Goal: Information Seeking & Learning: Check status

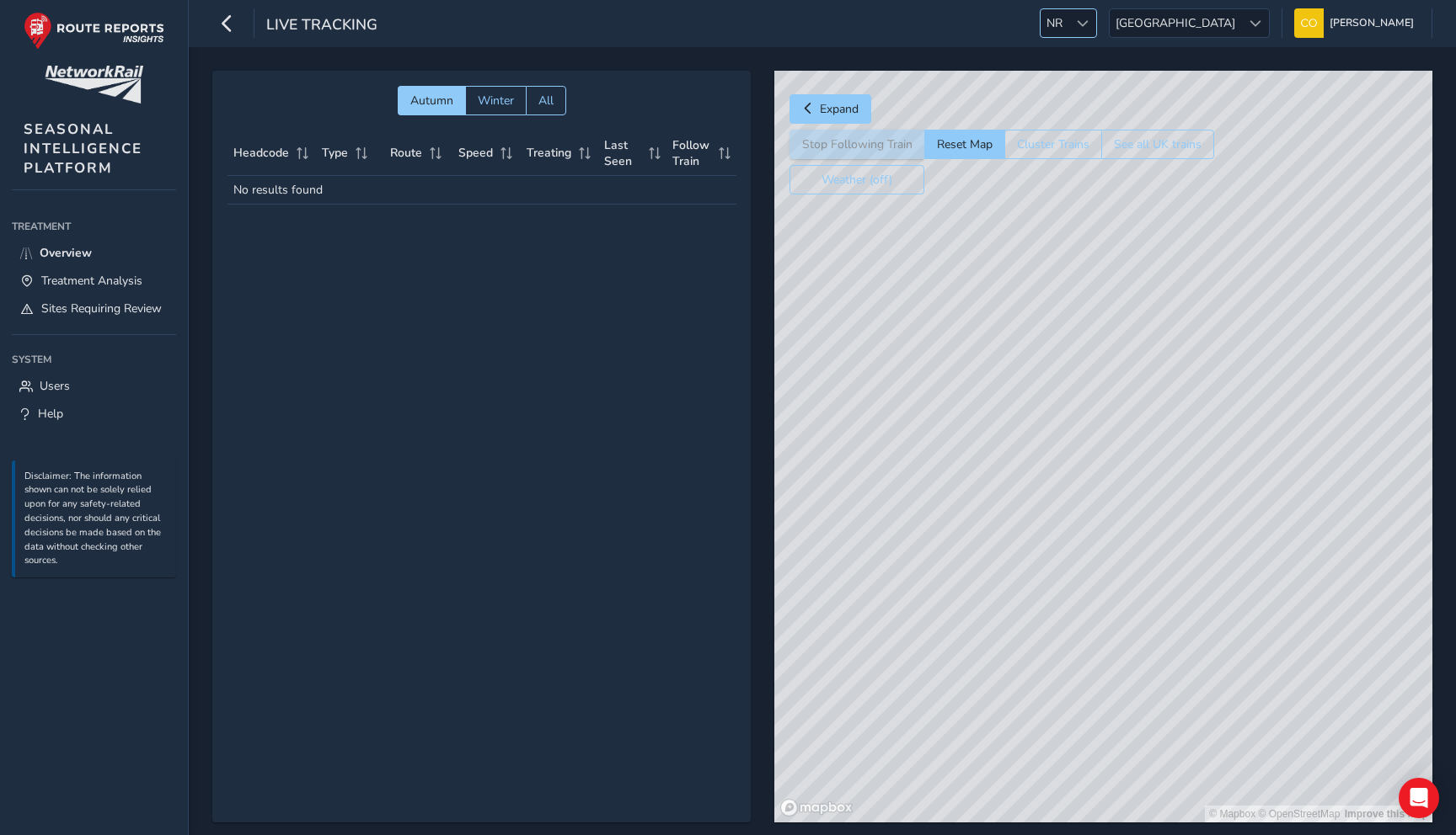
click at [1096, 36] on div at bounding box center [1082, 22] width 27 height 27
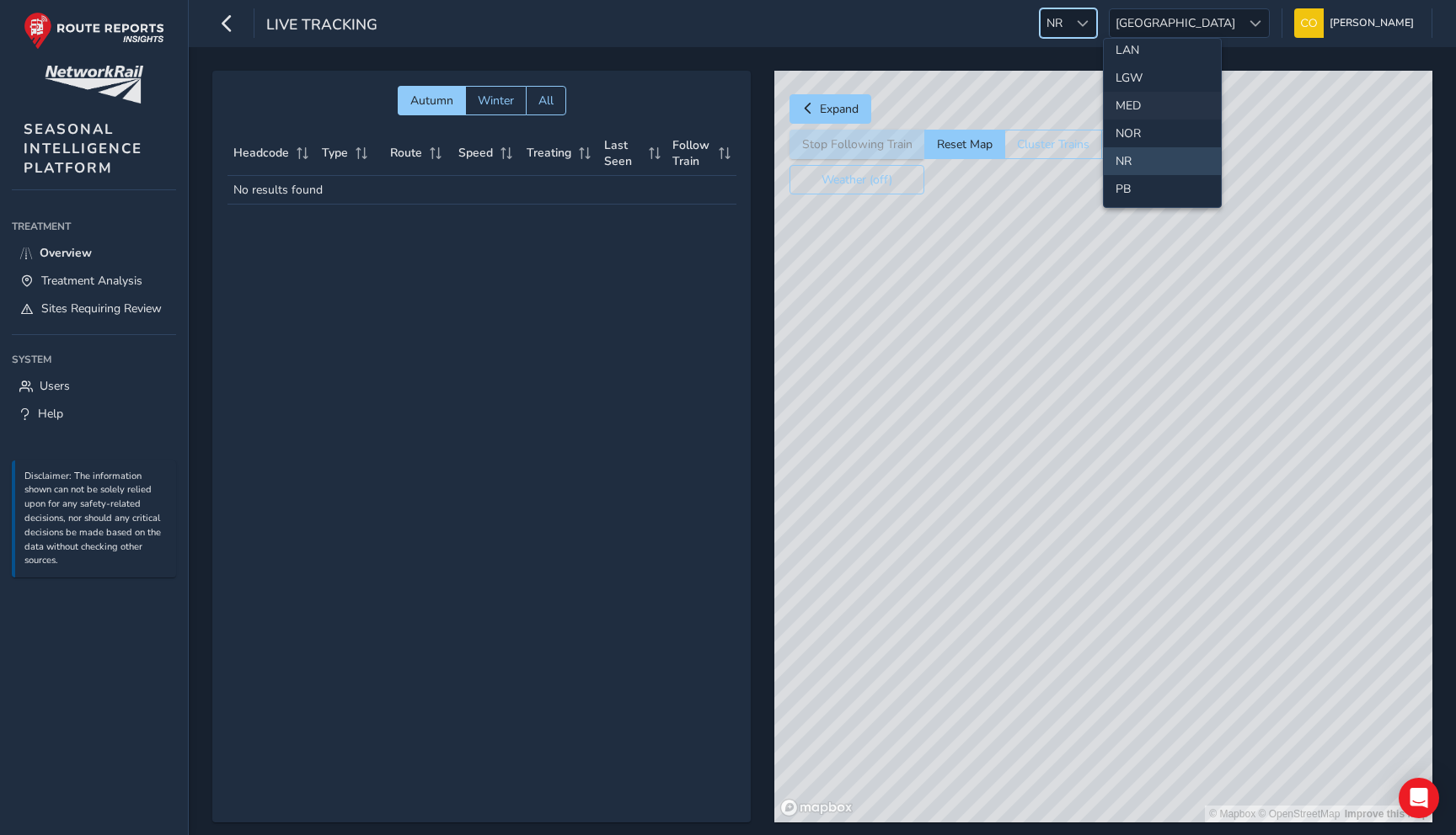
scroll to position [477, 0]
click at [1137, 132] on li "NOR" at bounding box center [1162, 137] width 117 height 27
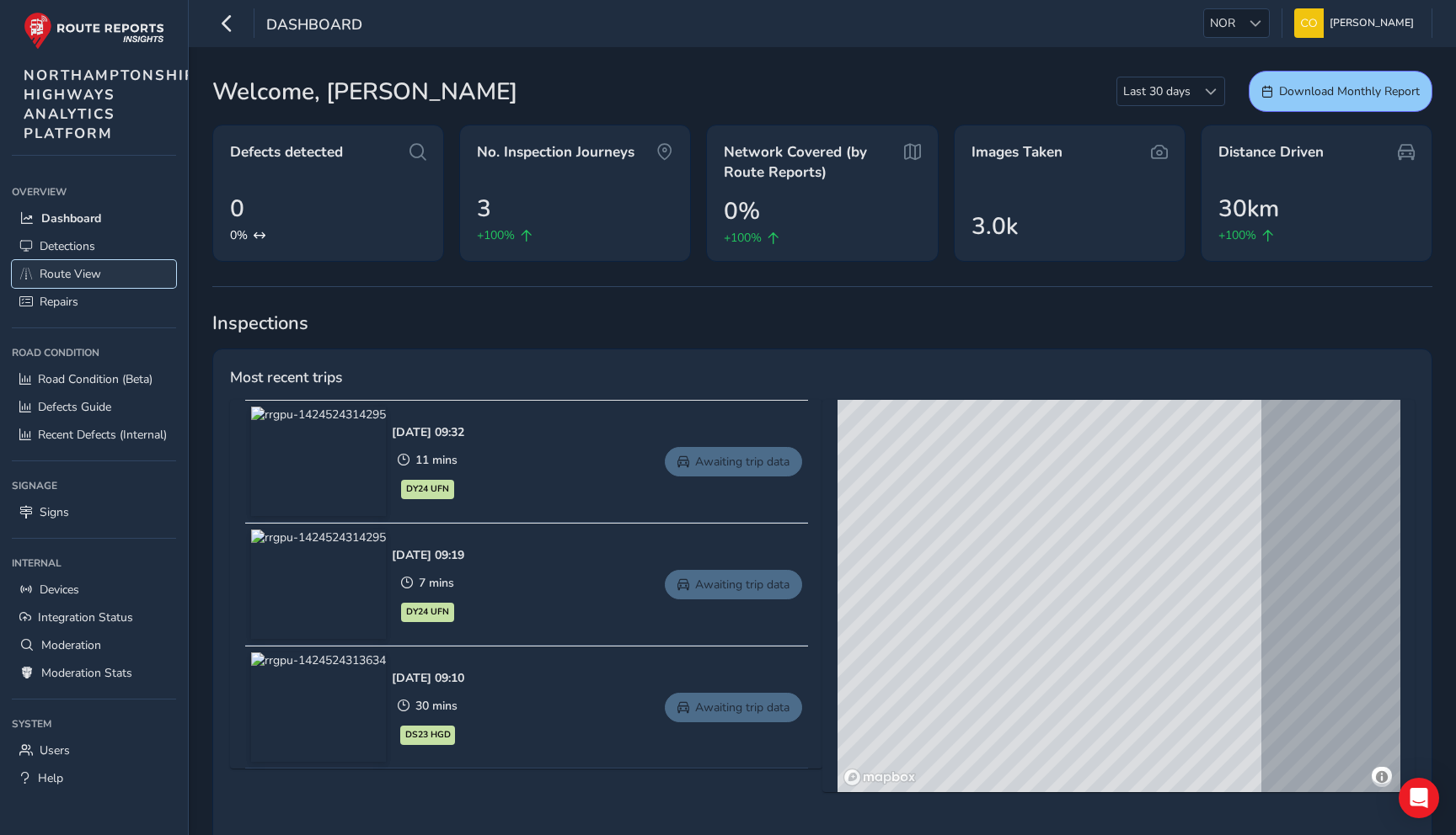
click at [67, 269] on span "Route View" at bounding box center [70, 274] width 61 height 16
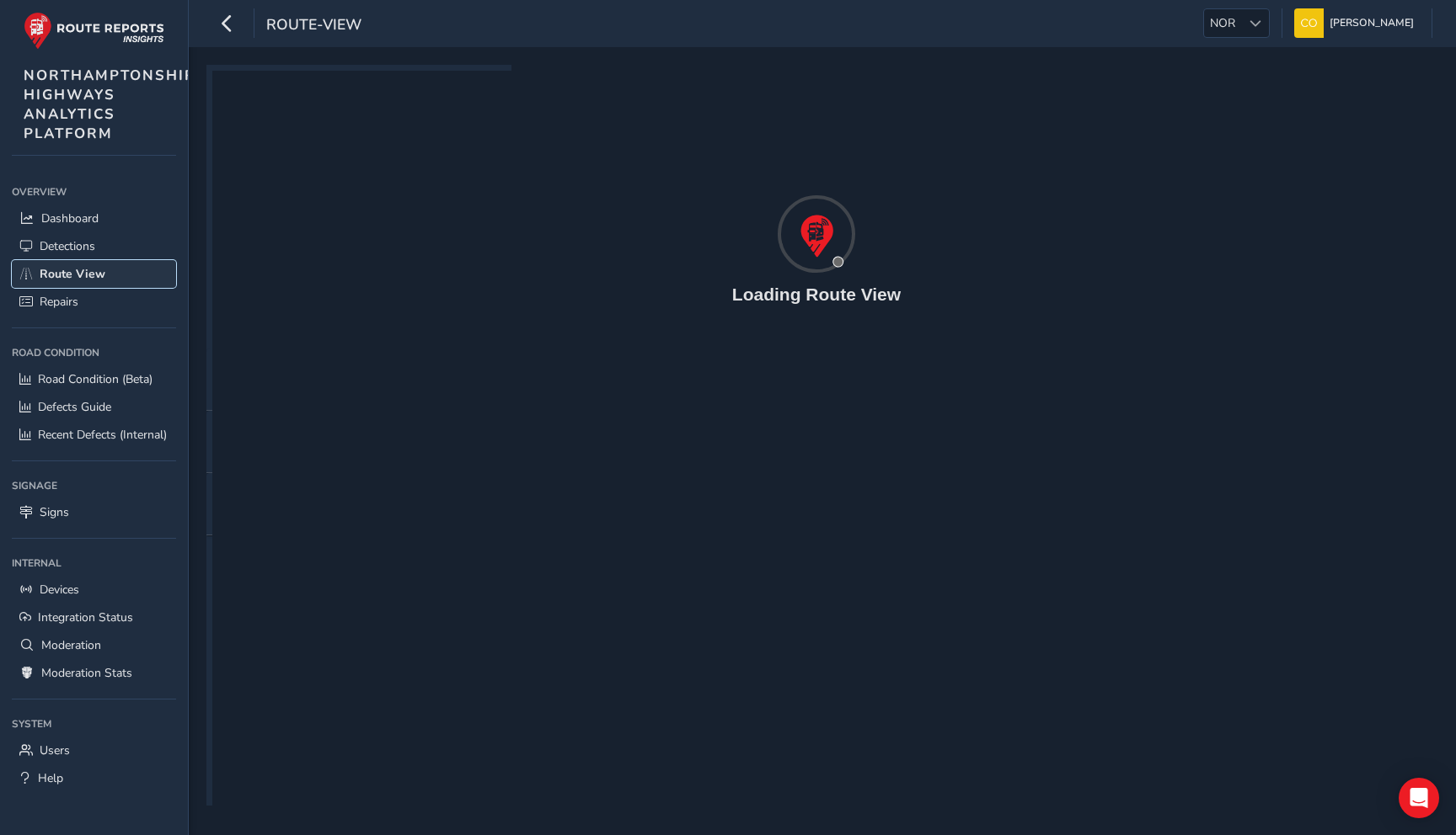
click at [59, 273] on span "Route View" at bounding box center [73, 274] width 66 height 16
click at [112, 245] on link "Detections" at bounding box center [93, 246] width 164 height 27
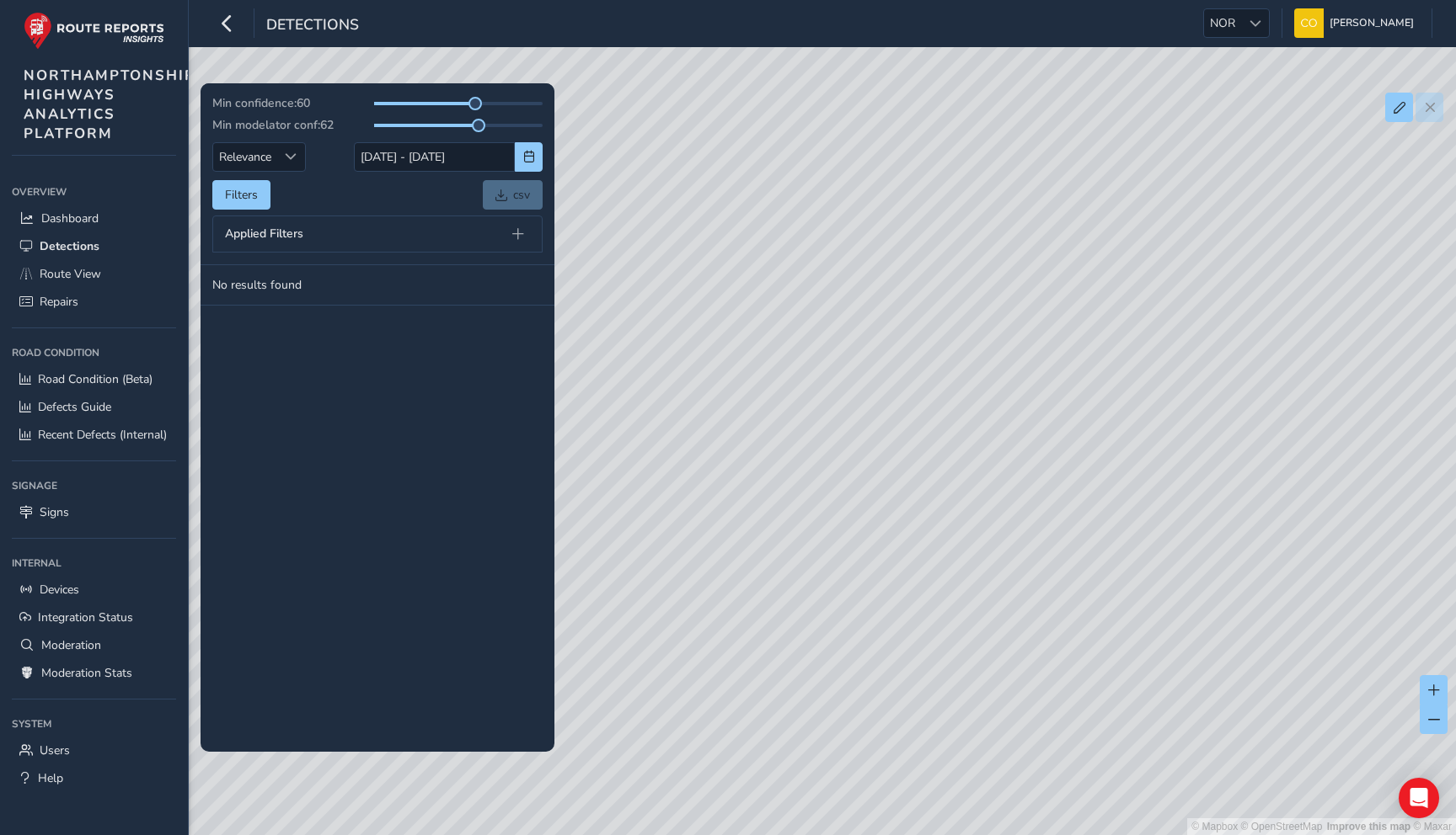
click at [494, 230] on div "Applied Filters" at bounding box center [377, 234] width 330 height 37
click at [521, 240] on button at bounding box center [518, 234] width 24 height 24
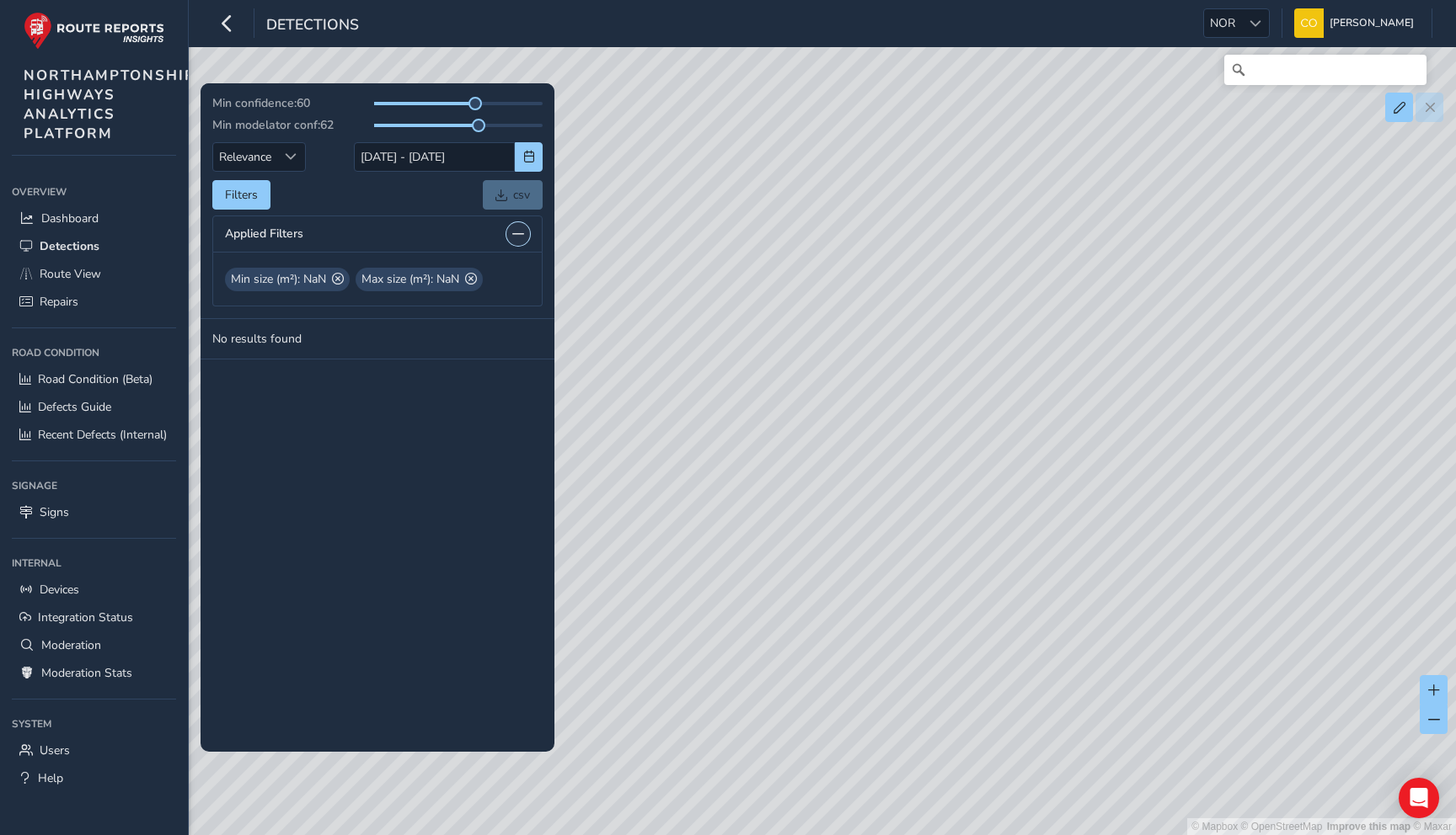
click at [521, 240] on button at bounding box center [518, 234] width 24 height 24
click at [344, 278] on span at bounding box center [337, 279] width 12 height 18
click at [341, 278] on span at bounding box center [340, 279] width 12 height 18
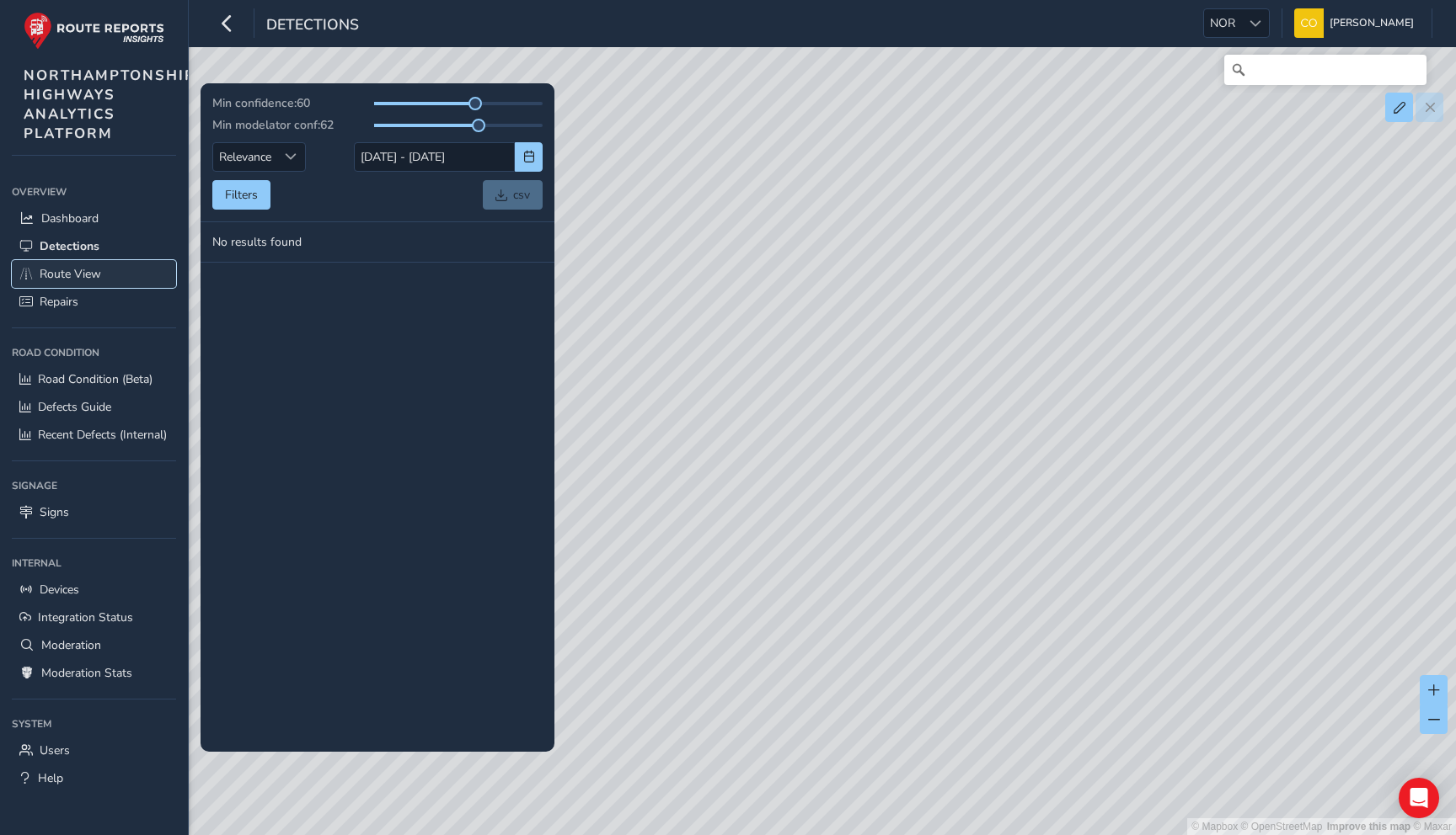
click at [97, 277] on span "Route View" at bounding box center [70, 274] width 61 height 16
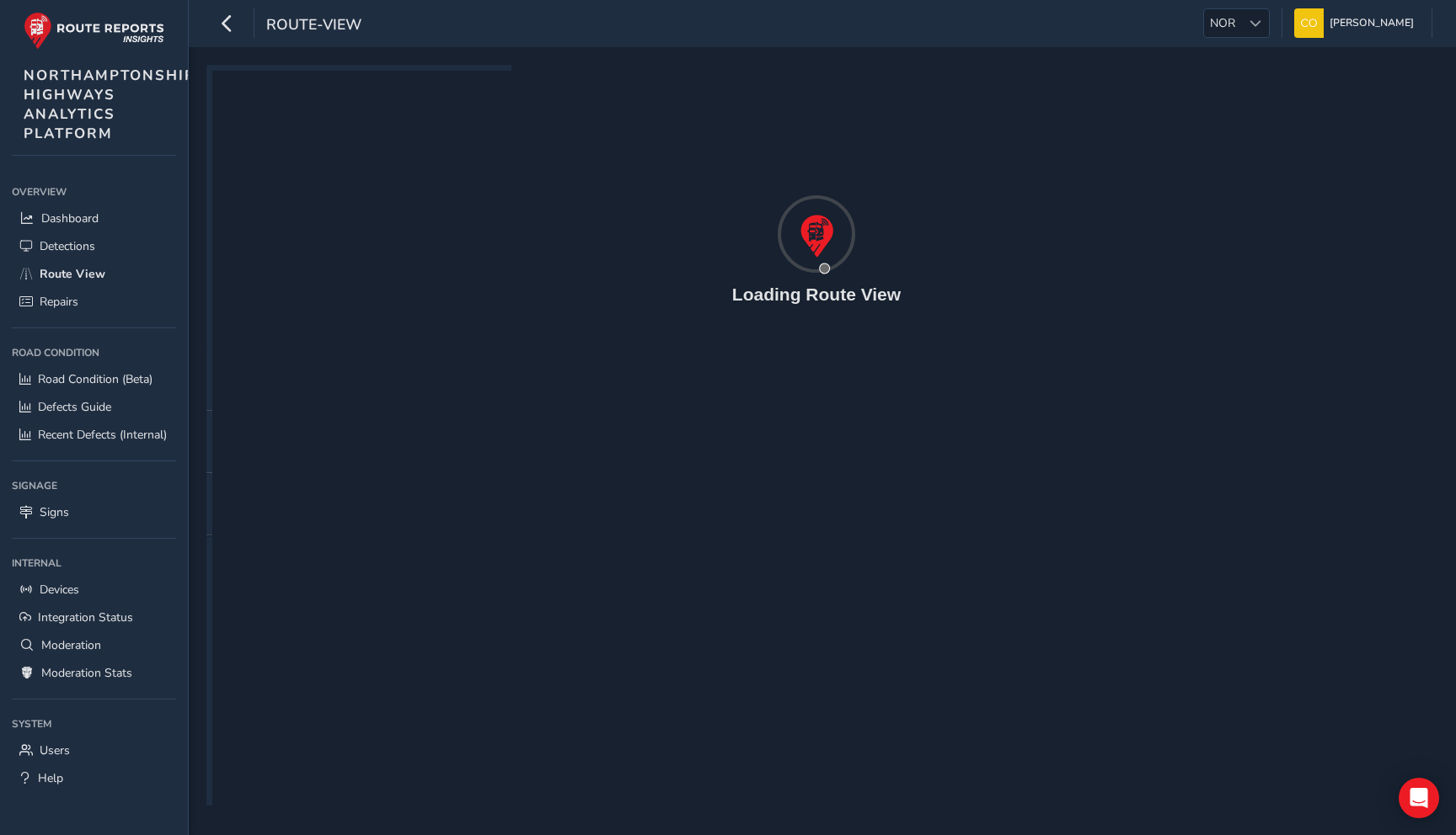
click at [85, 199] on div "Overview" at bounding box center [93, 191] width 164 height 25
click at [78, 230] on link "Dashboard" at bounding box center [93, 218] width 164 height 27
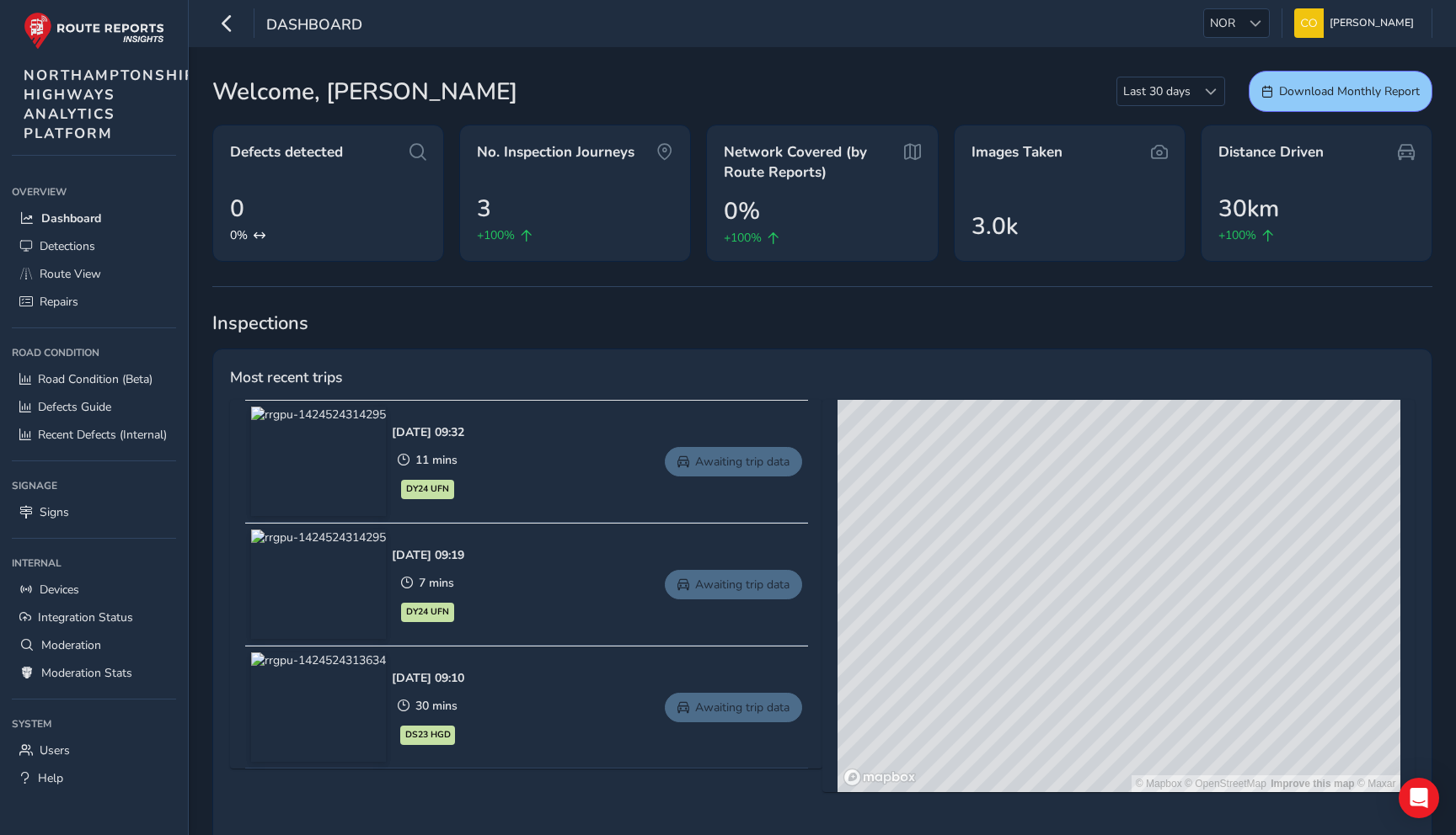
click at [740, 463] on link "Awaiting trip data" at bounding box center [733, 461] width 137 height 29
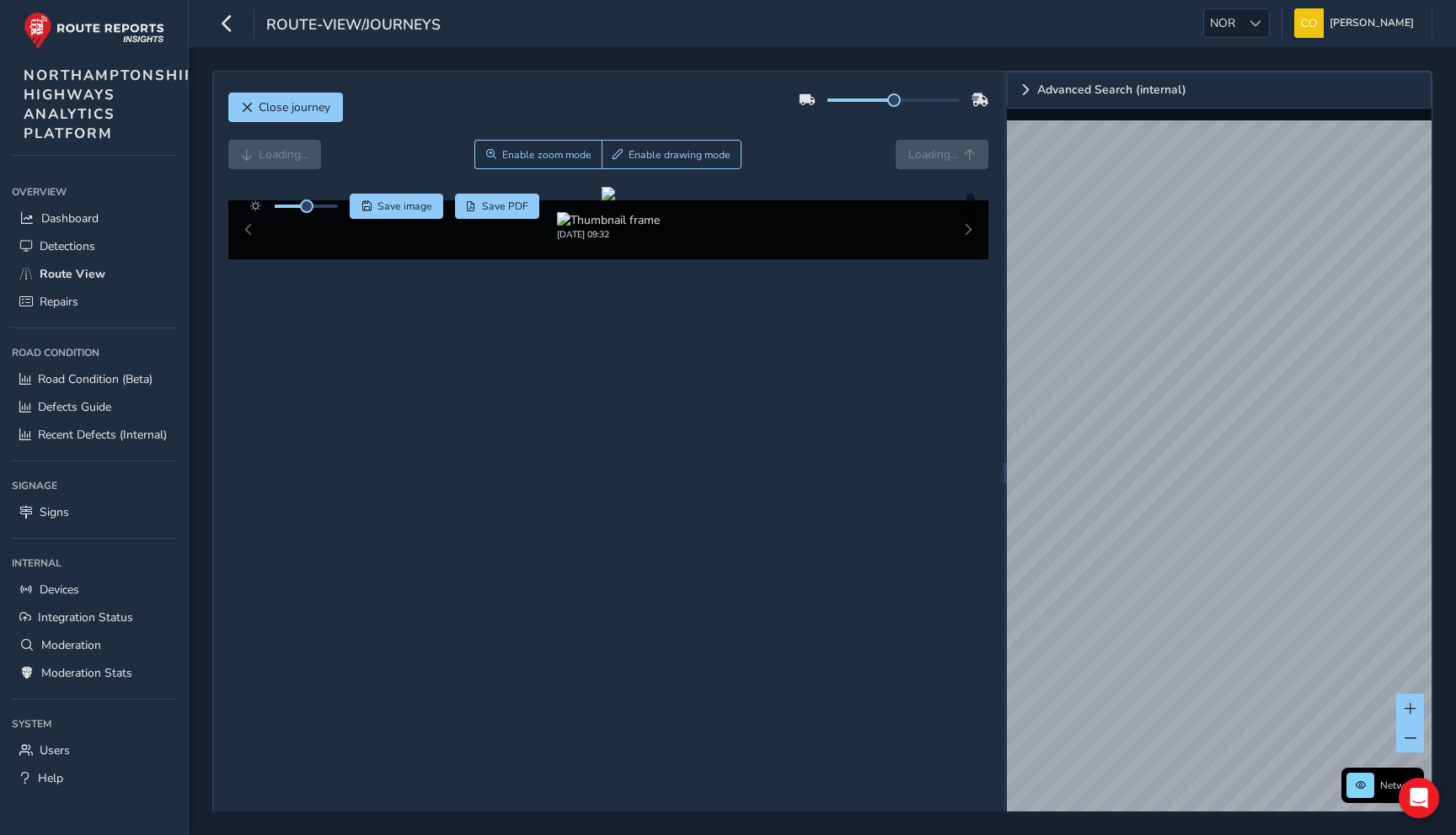
click at [809, 141] on div "Loading... Enable zoom mode Enable drawing mode Loading..." at bounding box center [608, 154] width 761 height 29
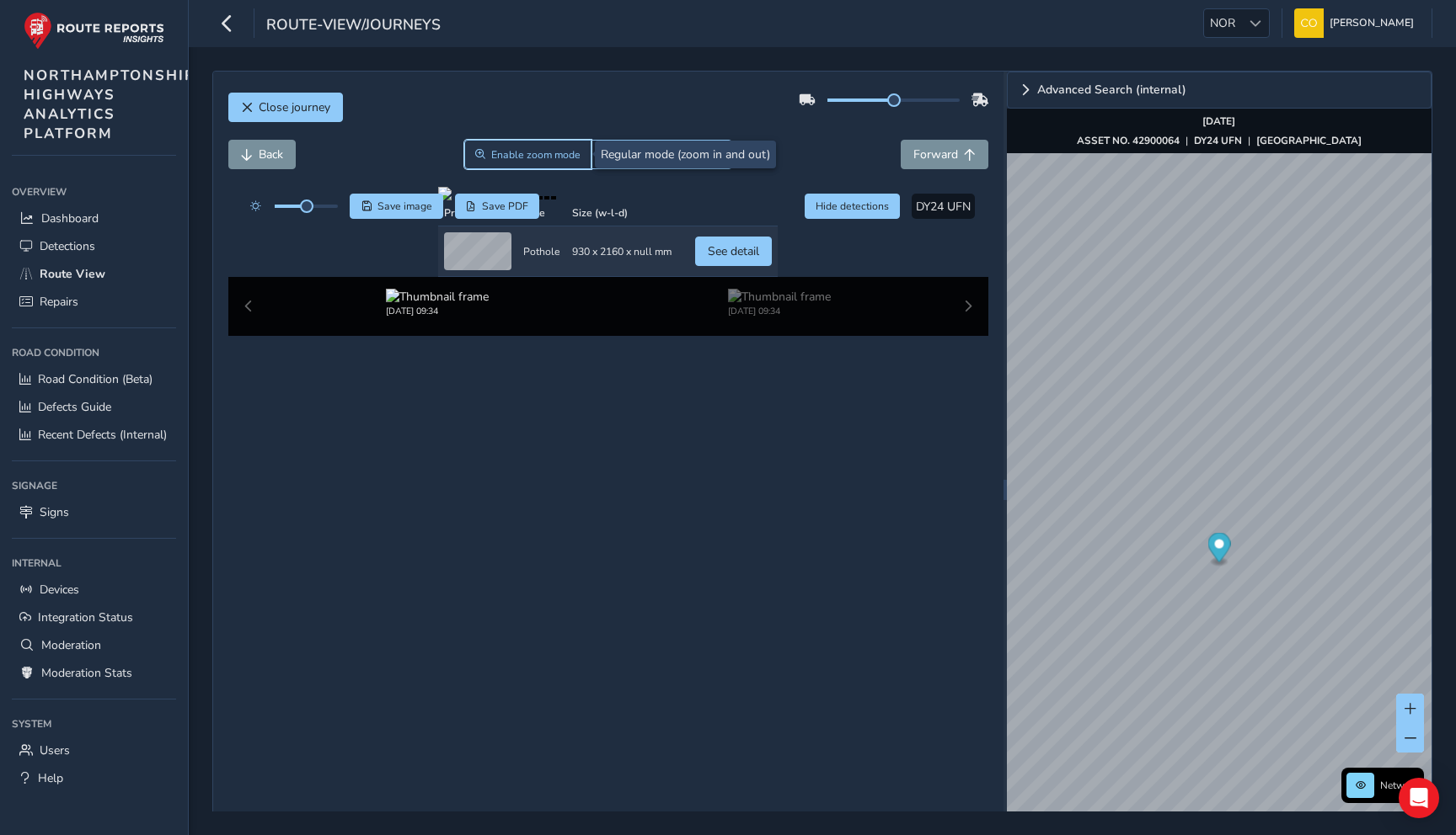
click at [578, 158] on span "Enable zoom mode" at bounding box center [536, 154] width 90 height 13
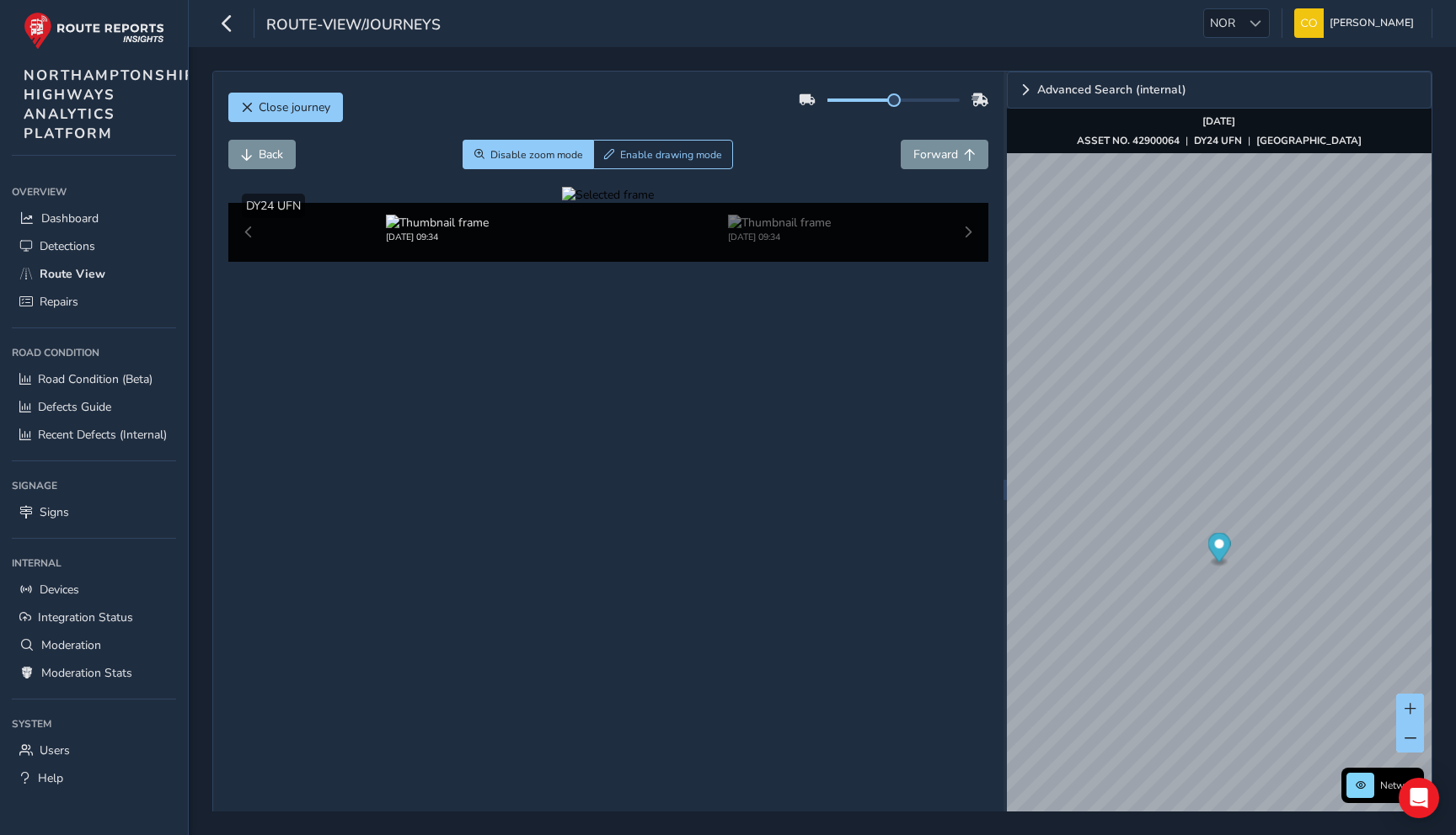
click at [562, 203] on div at bounding box center [608, 195] width 92 height 16
click at [497, 485] on img at bounding box center [1185, 215] width 2426 height 1364
click at [570, 160] on span "Disable zoom mode" at bounding box center [536, 154] width 92 height 13
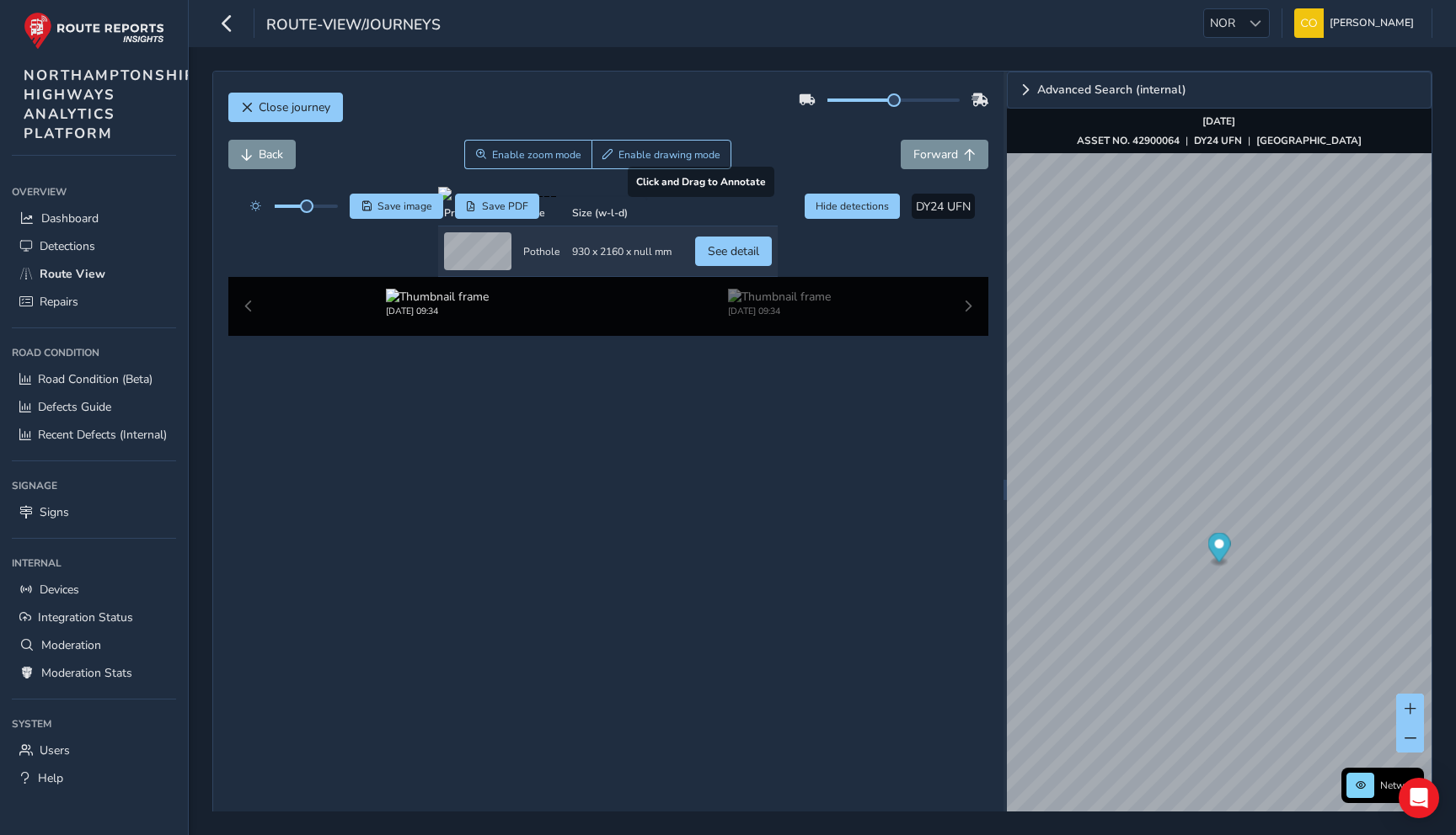
click at [455, 200] on div at bounding box center [607, 193] width 340 height 13
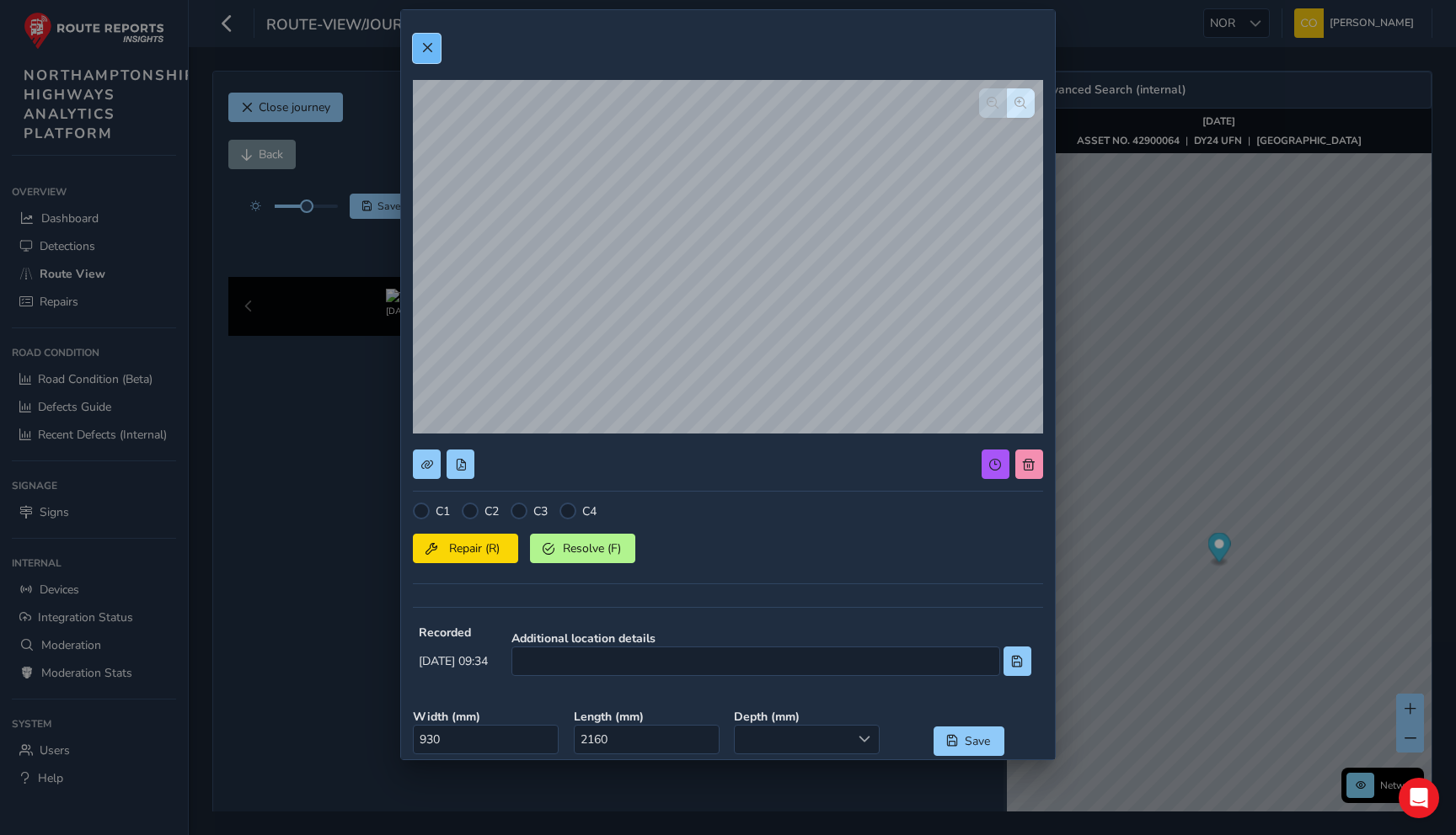
click at [432, 47] on button at bounding box center [426, 48] width 27 height 29
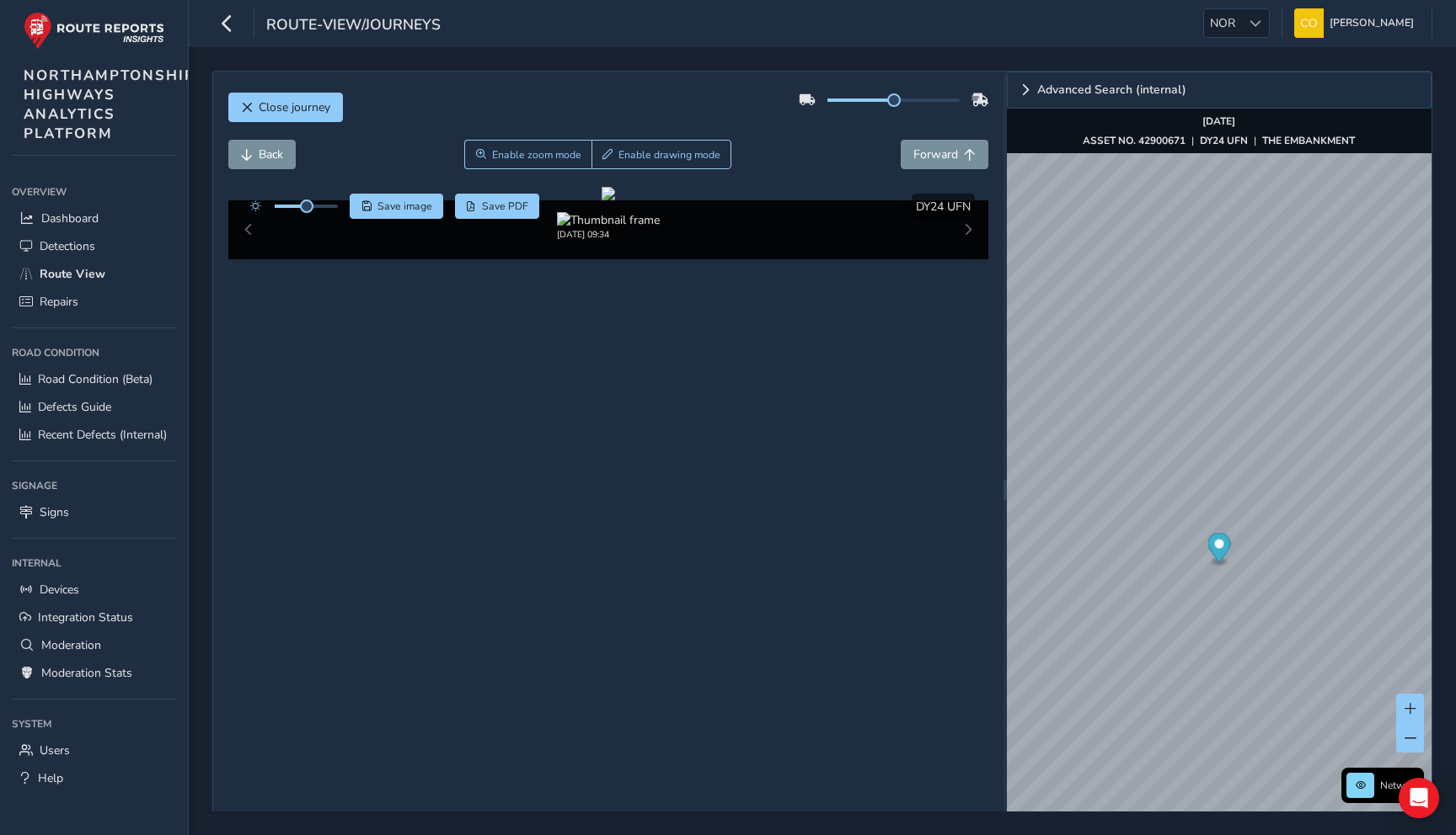
click at [705, 105] on div "Close journey" at bounding box center [608, 113] width 761 height 54
click at [122, 392] on link "Road Condition (Beta)" at bounding box center [93, 378] width 164 height 27
